Goal: Use online tool/utility: Utilize a website feature to perform a specific function

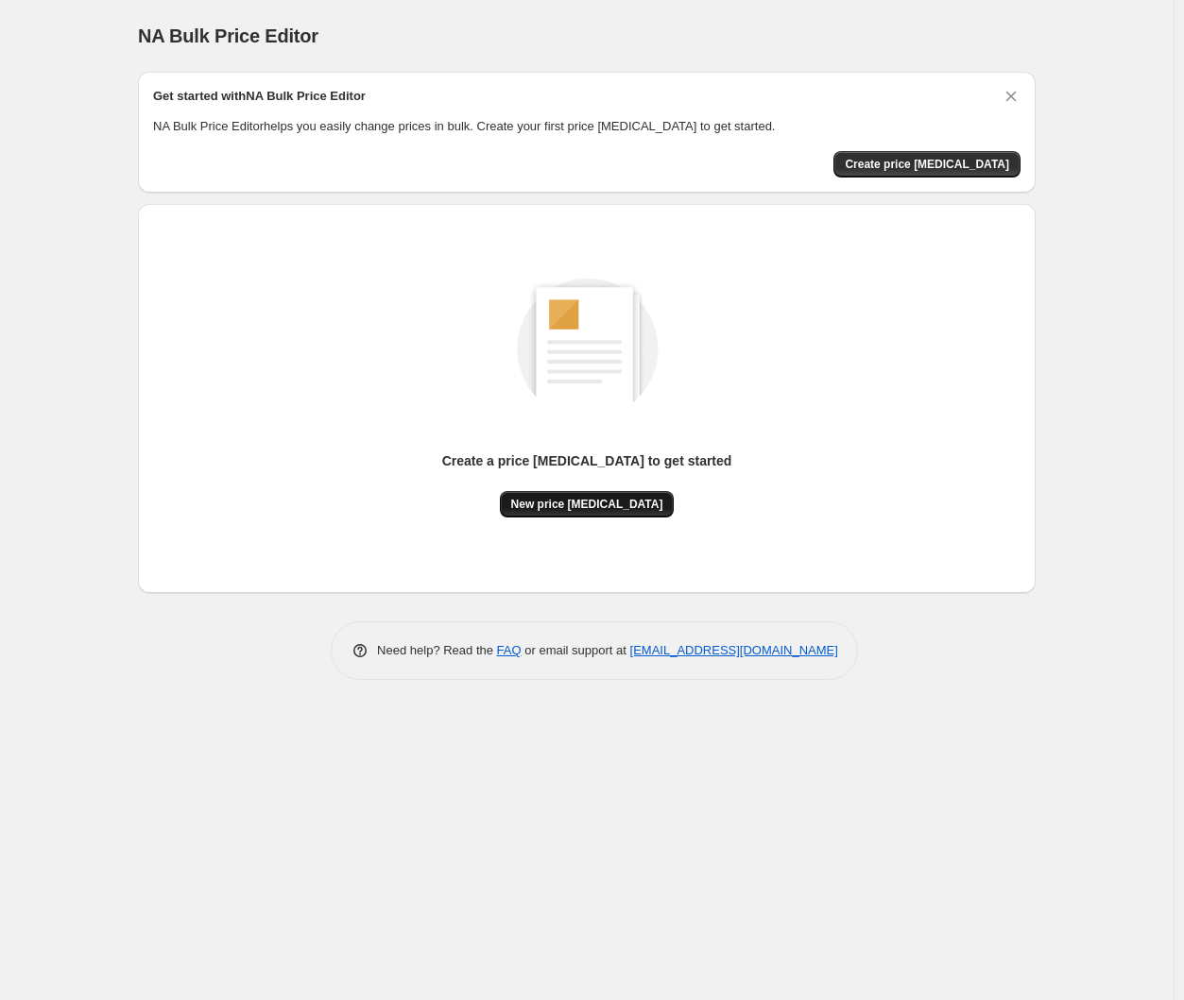
click at [624, 504] on span "New price [MEDICAL_DATA]" at bounding box center [587, 504] width 152 height 15
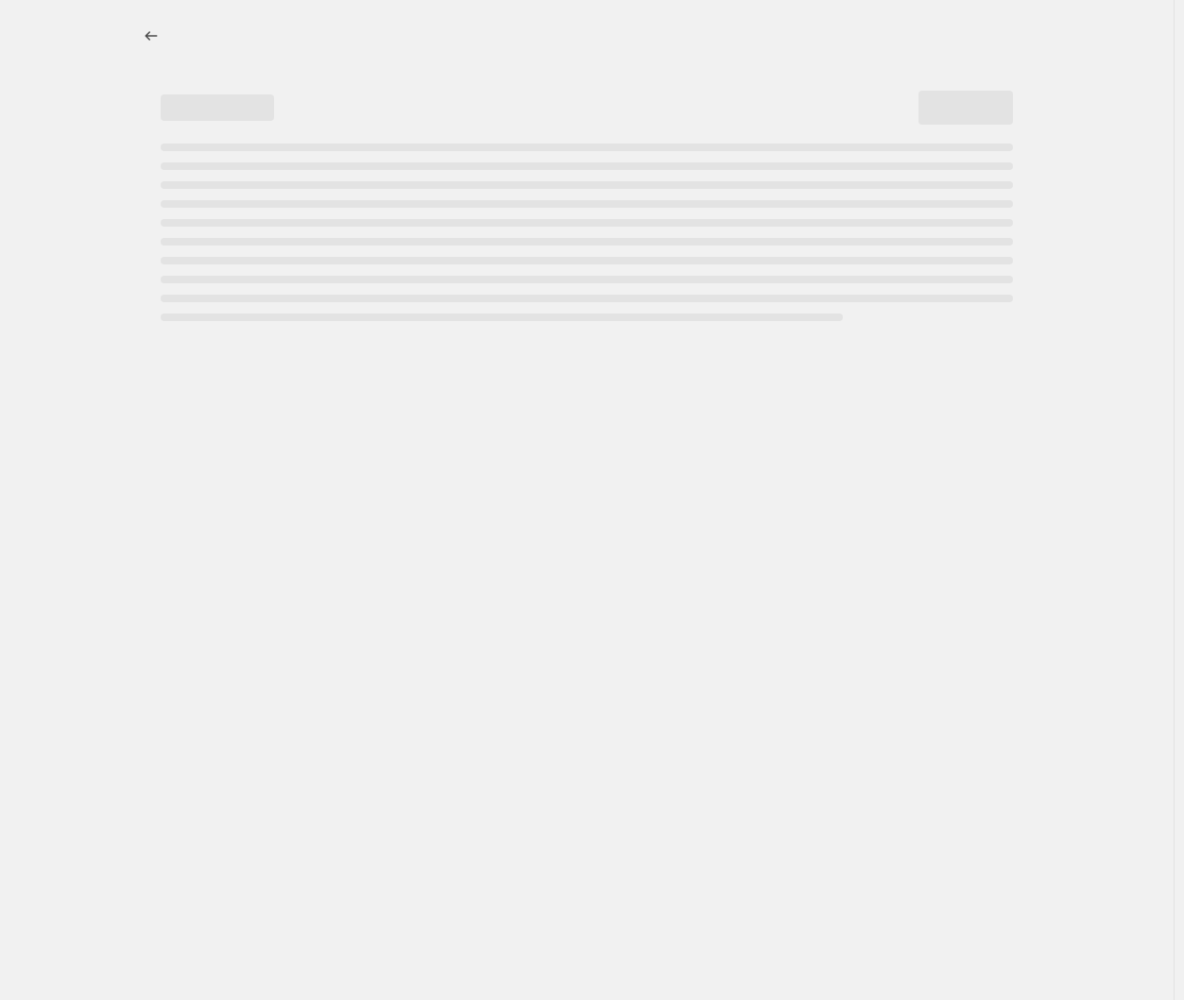
select select "percentage"
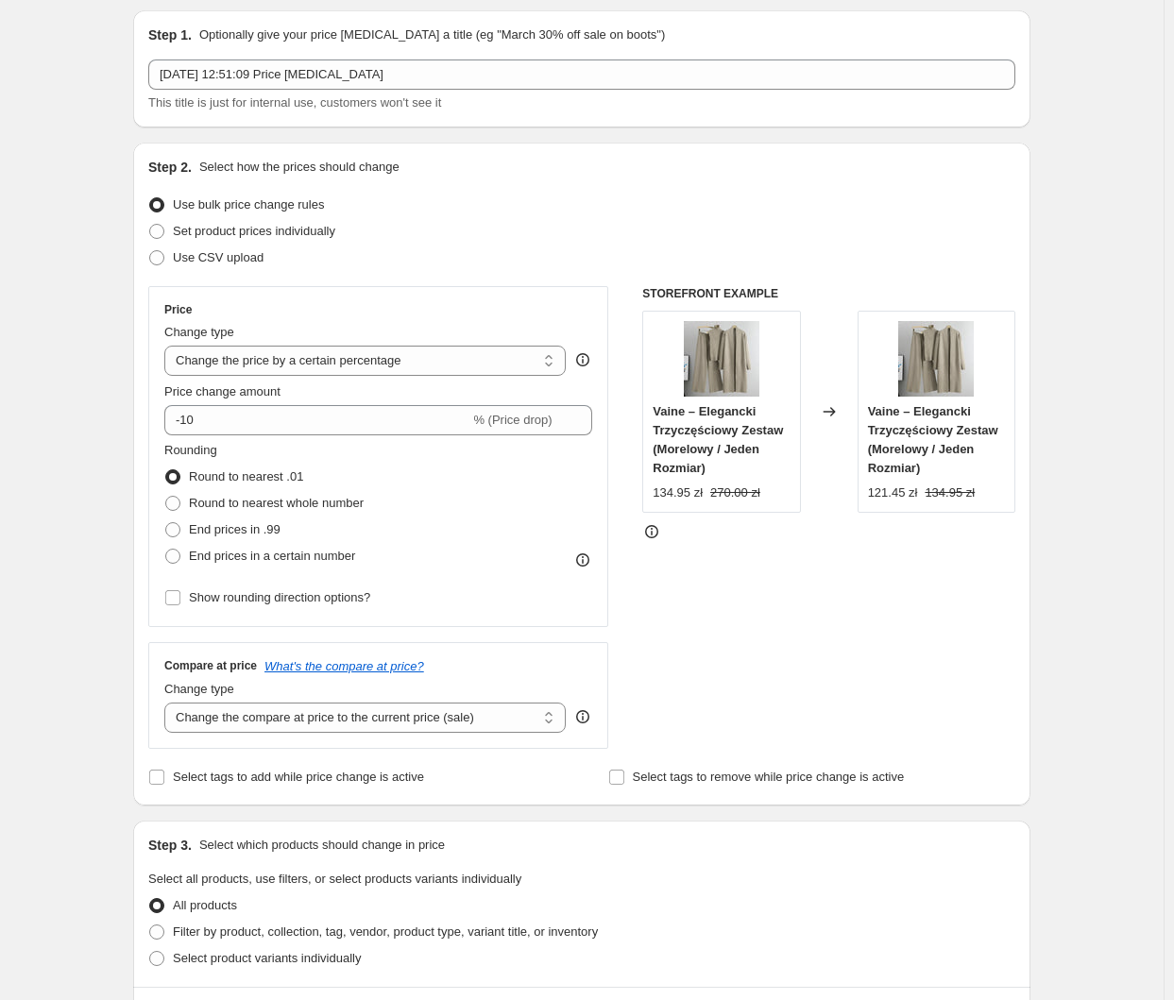
scroll to position [94, 0]
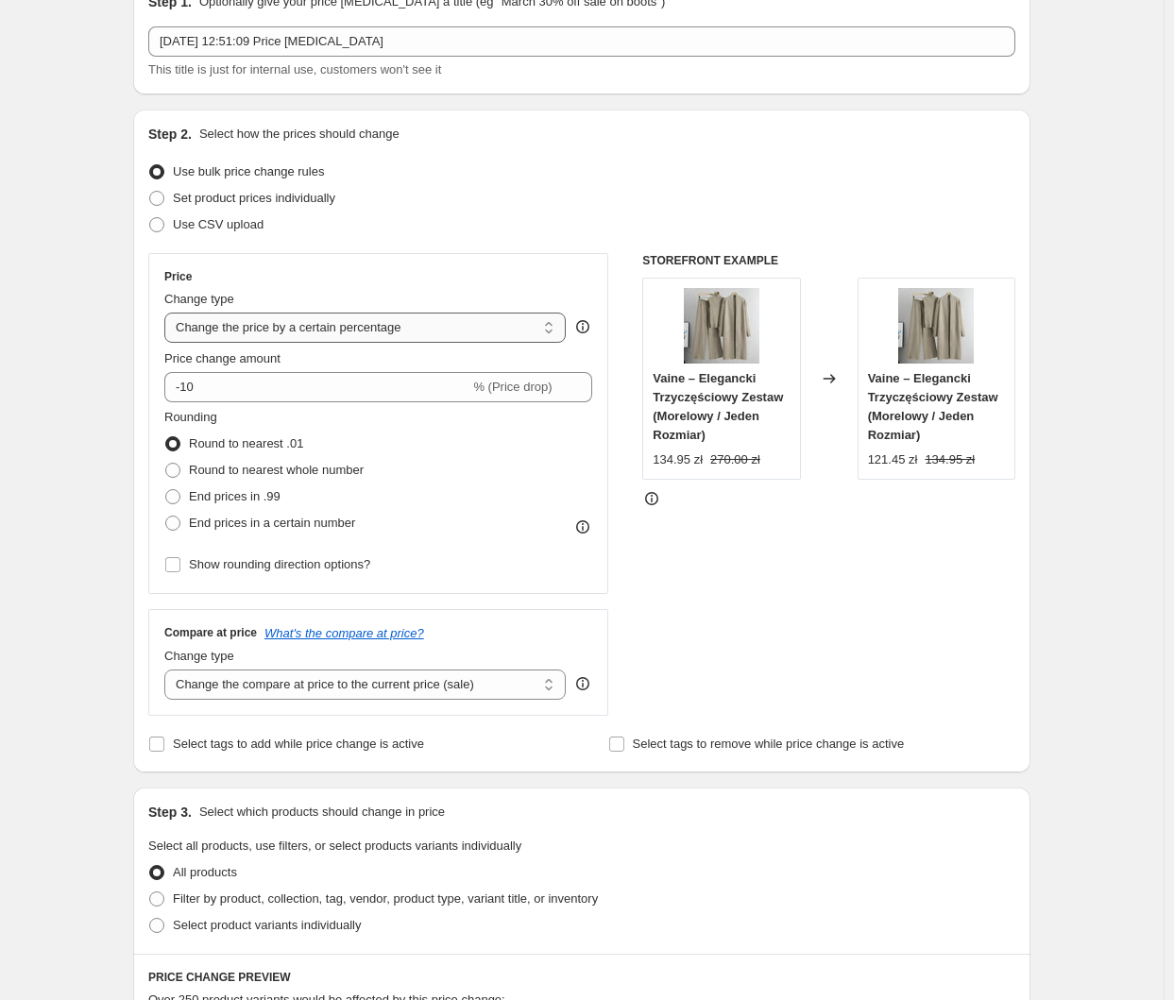
click at [358, 316] on select "Change the price to a certain amount Change the price by a certain amount Chang…" at bounding box center [364, 328] width 401 height 30
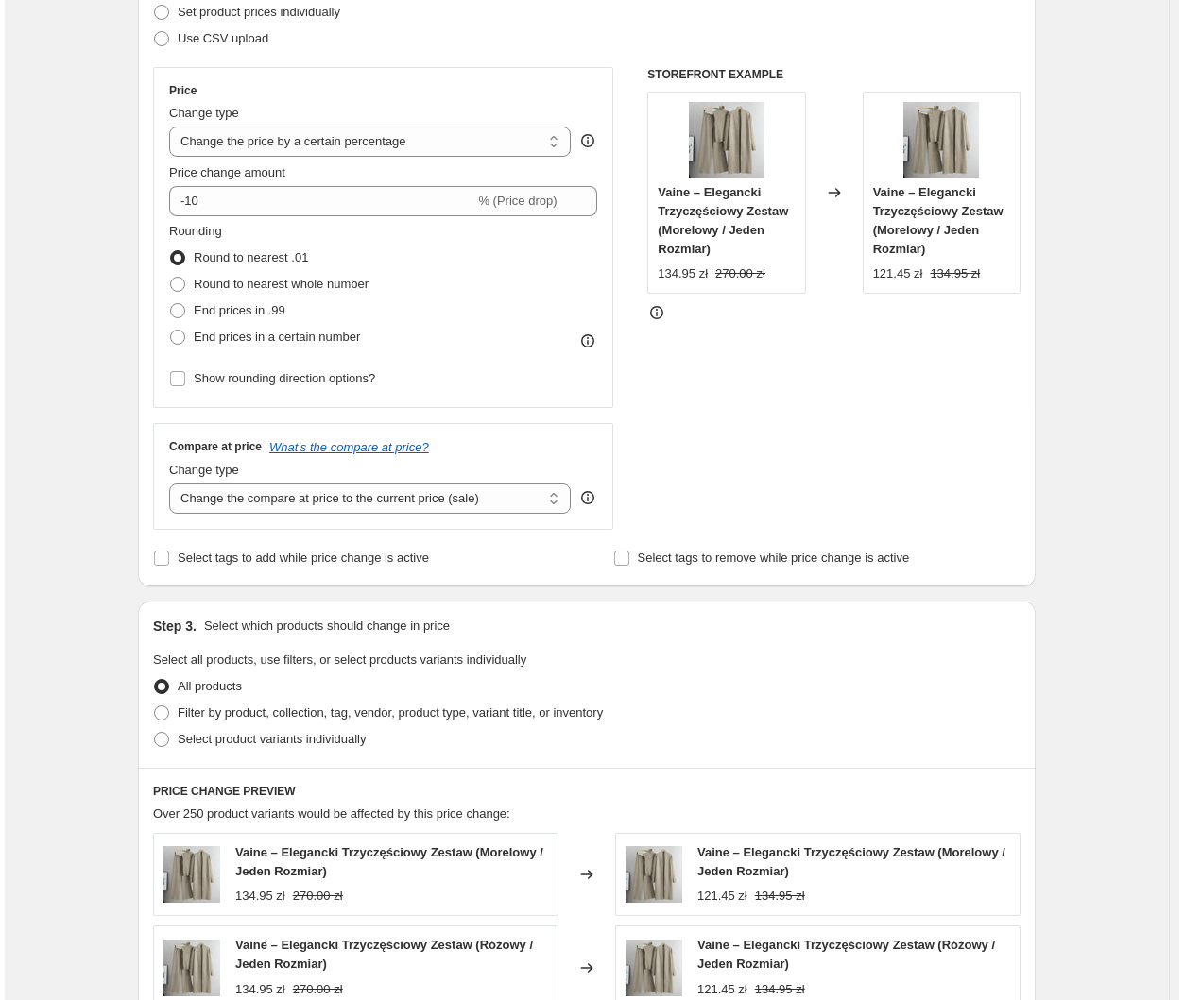
scroll to position [0, 0]
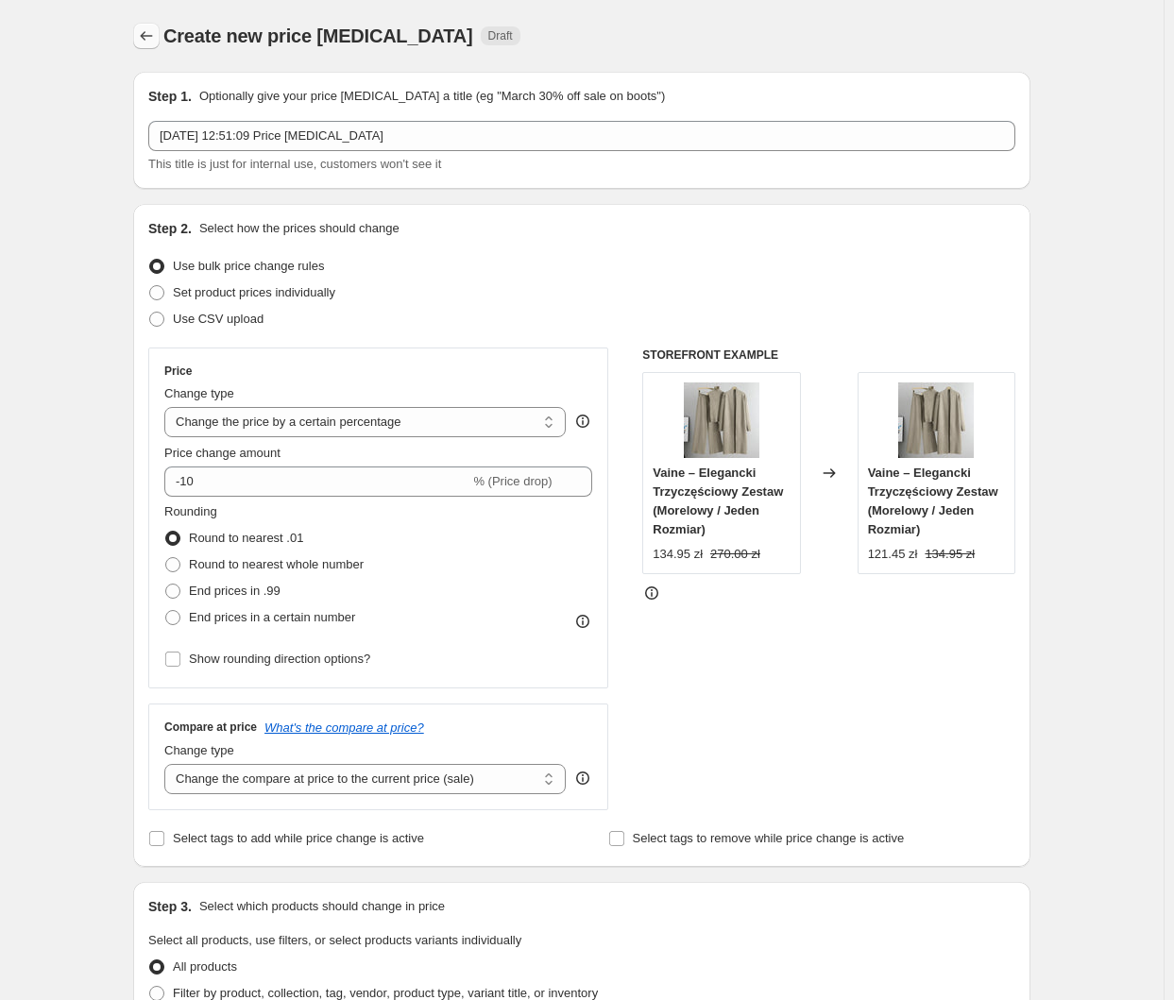
click at [155, 39] on icon "Price change jobs" at bounding box center [146, 35] width 19 height 19
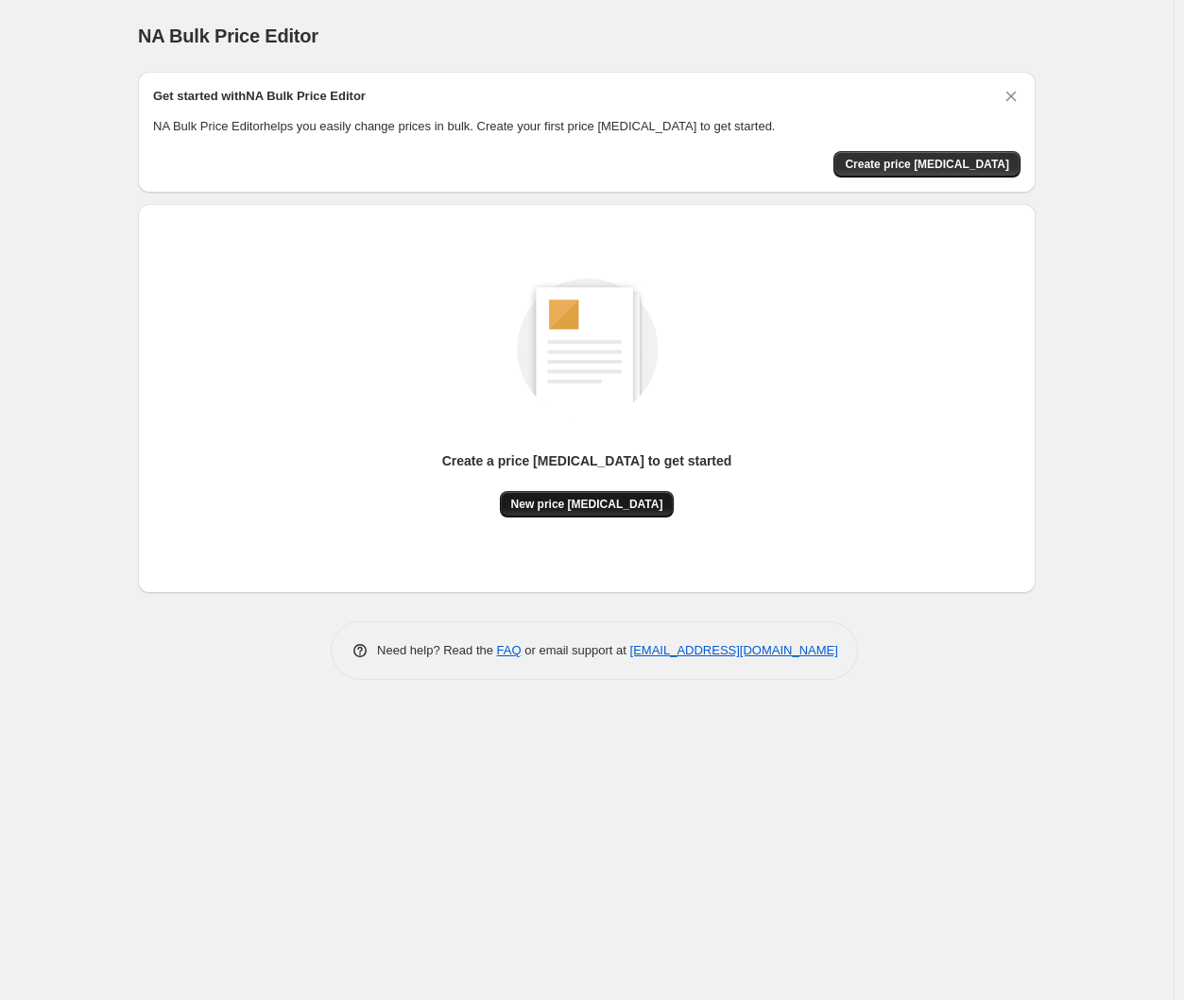
click at [591, 504] on span "New price [MEDICAL_DATA]" at bounding box center [587, 504] width 152 height 15
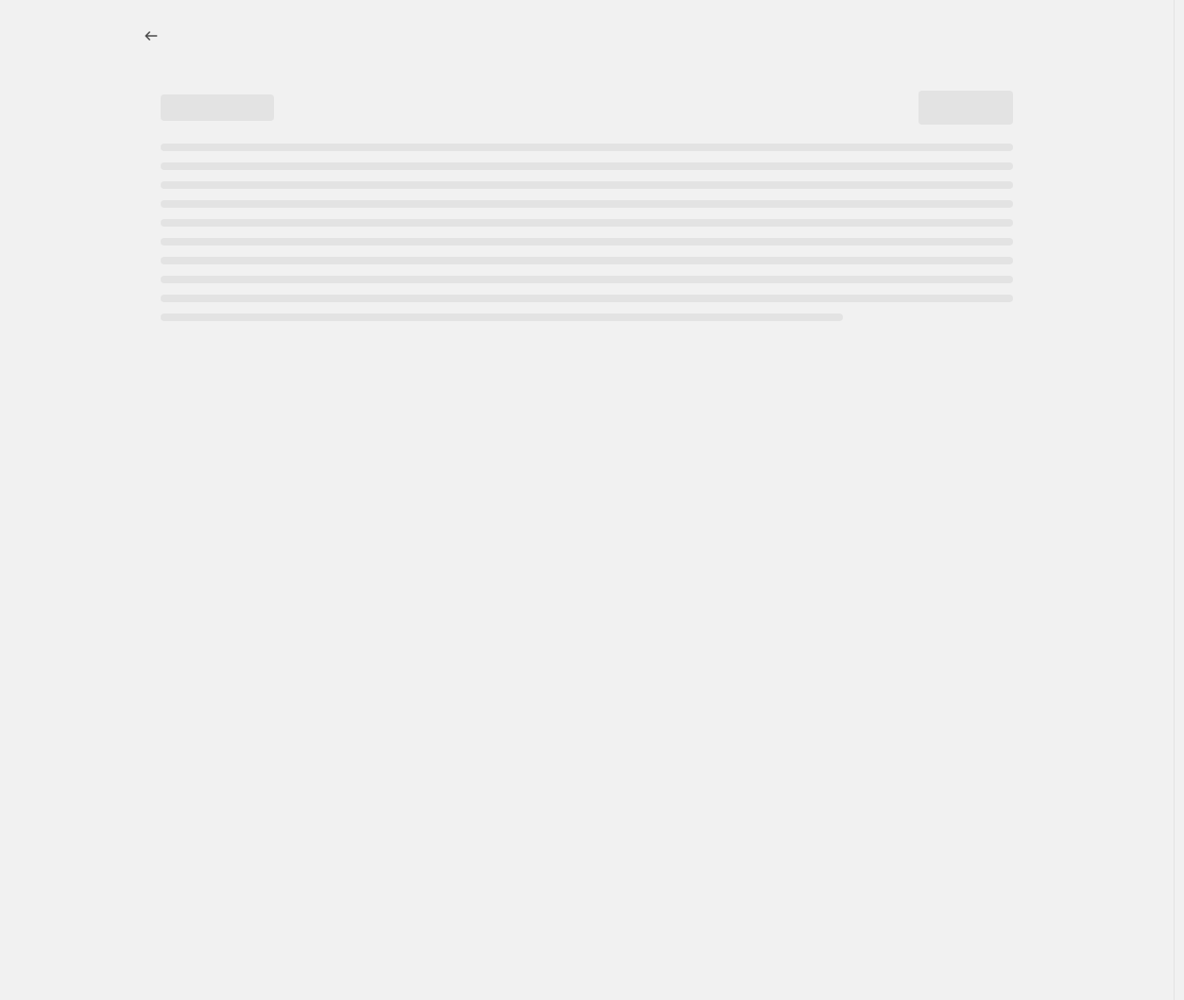
select select "percentage"
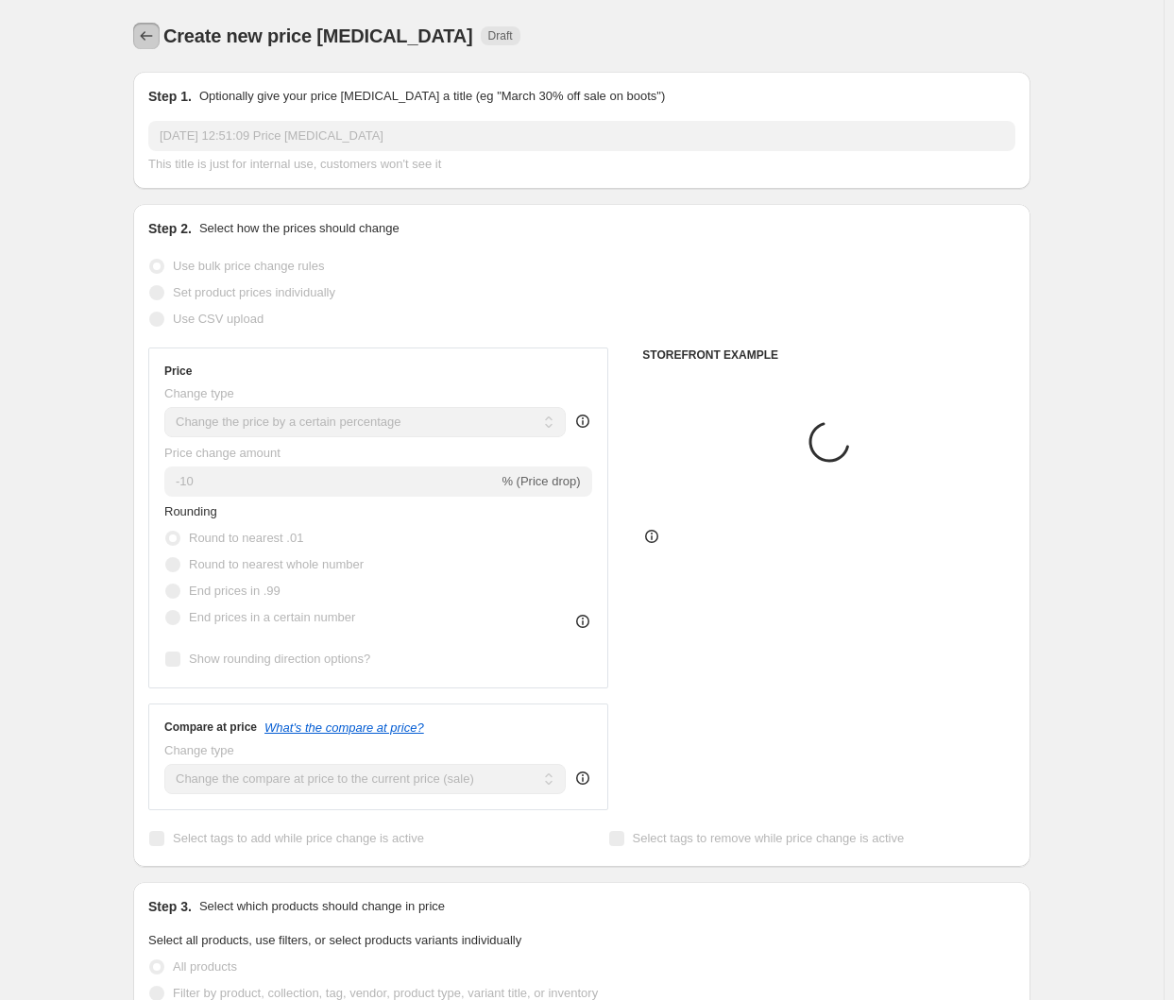
click at [149, 37] on icon "Price change jobs" at bounding box center [146, 35] width 19 height 19
